Goal: Information Seeking & Learning: Get advice/opinions

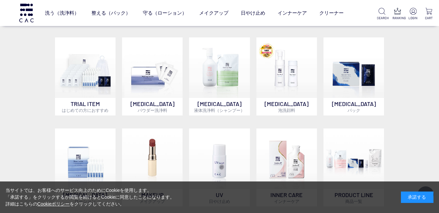
scroll to position [327, 0]
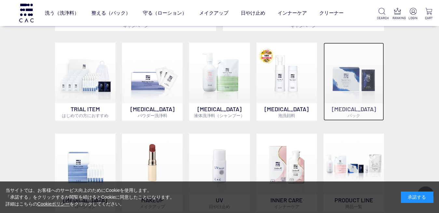
click at [369, 87] on img at bounding box center [353, 73] width 60 height 60
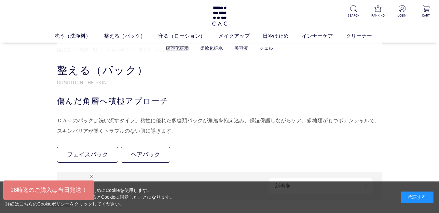
click at [175, 48] on link "保湿化粧水" at bounding box center [177, 48] width 23 height 5
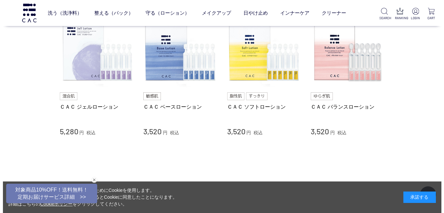
scroll to position [119, 0]
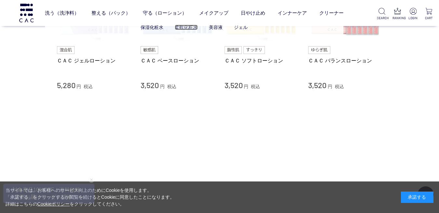
click at [193, 29] on link "柔軟化粧水" at bounding box center [186, 27] width 23 height 5
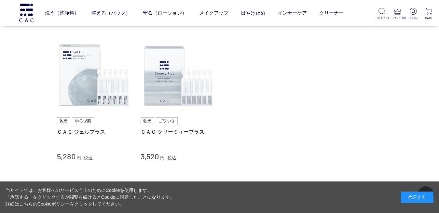
scroll to position [91, 0]
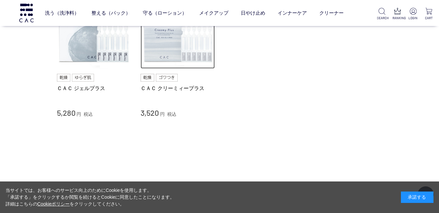
click at [192, 55] on img at bounding box center [177, 32] width 74 height 74
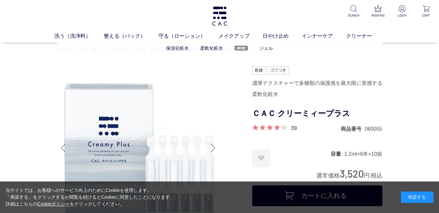
click at [241, 50] on link "美容液" at bounding box center [241, 48] width 14 height 5
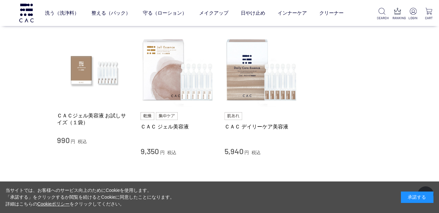
scroll to position [72, 0]
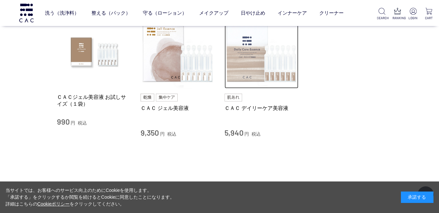
click at [254, 69] on img at bounding box center [261, 52] width 74 height 74
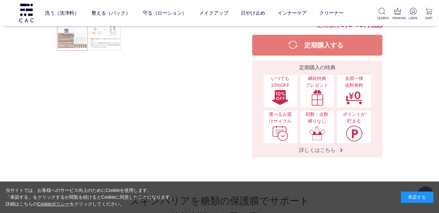
scroll to position [57, 0]
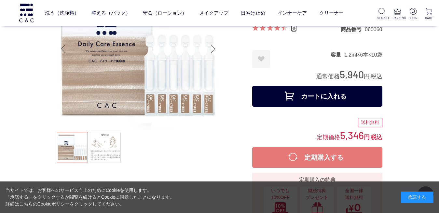
click at [294, 32] on link "69" at bounding box center [294, 28] width 6 height 7
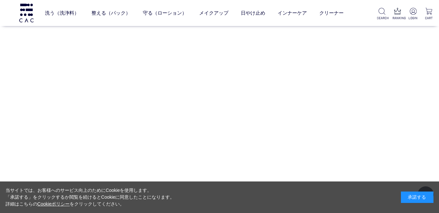
scroll to position [4631, 0]
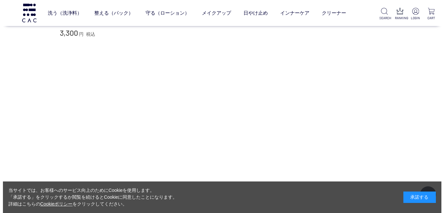
scroll to position [4584, 0]
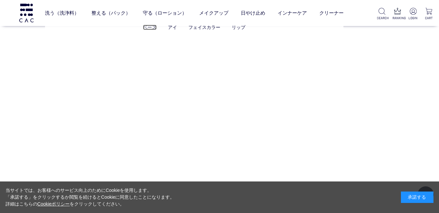
click at [149, 28] on link "ベース" at bounding box center [150, 27] width 14 height 5
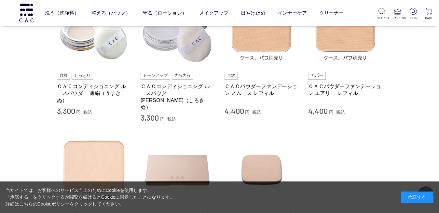
scroll to position [56, 0]
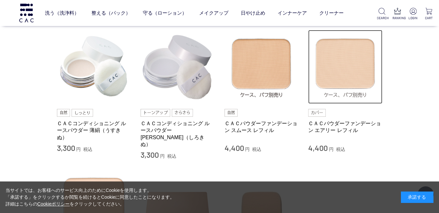
click at [342, 74] on img at bounding box center [345, 67] width 74 height 74
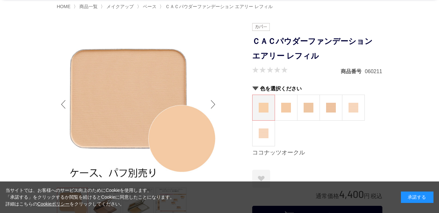
scroll to position [52, 0]
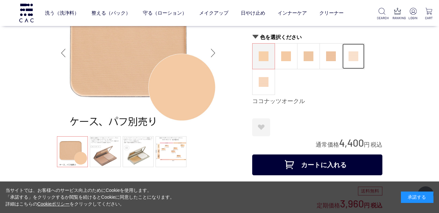
click at [351, 59] on figure at bounding box center [353, 56] width 22 height 25
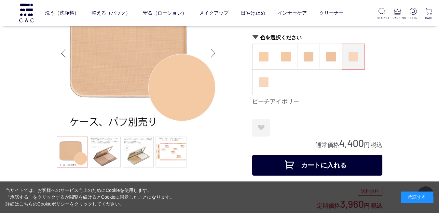
scroll to position [59, 0]
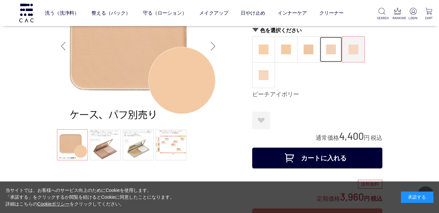
click at [334, 54] on img at bounding box center [331, 50] width 10 height 10
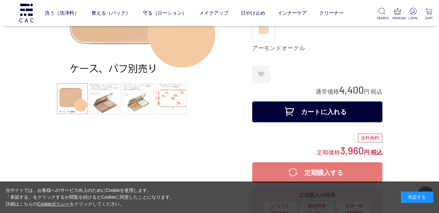
scroll to position [92, 0]
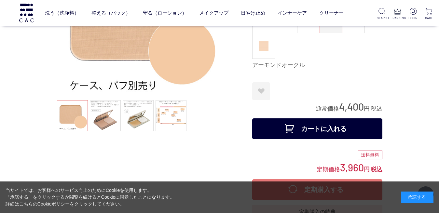
scroll to position [69, 0]
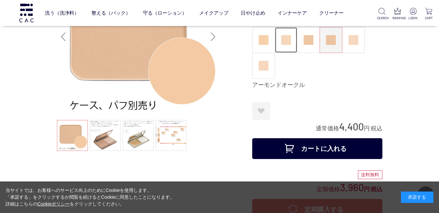
click at [287, 45] on img at bounding box center [286, 40] width 10 height 10
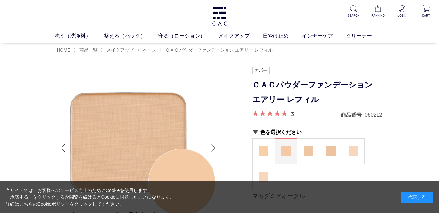
scroll to position [56, 0]
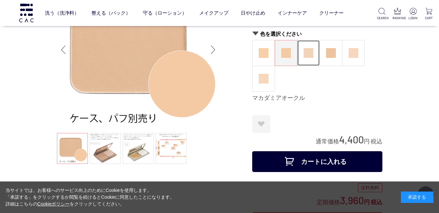
click at [306, 58] on img at bounding box center [308, 53] width 10 height 10
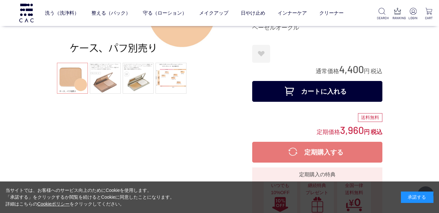
scroll to position [108, 0]
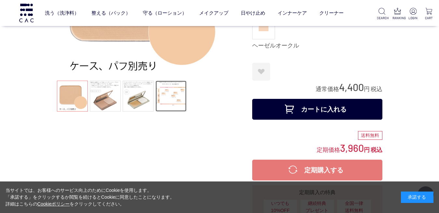
click at [174, 98] on link at bounding box center [170, 96] width 31 height 31
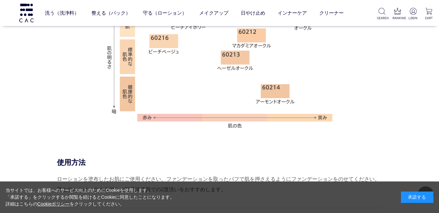
scroll to position [498, 0]
